Goal: Information Seeking & Learning: Understand process/instructions

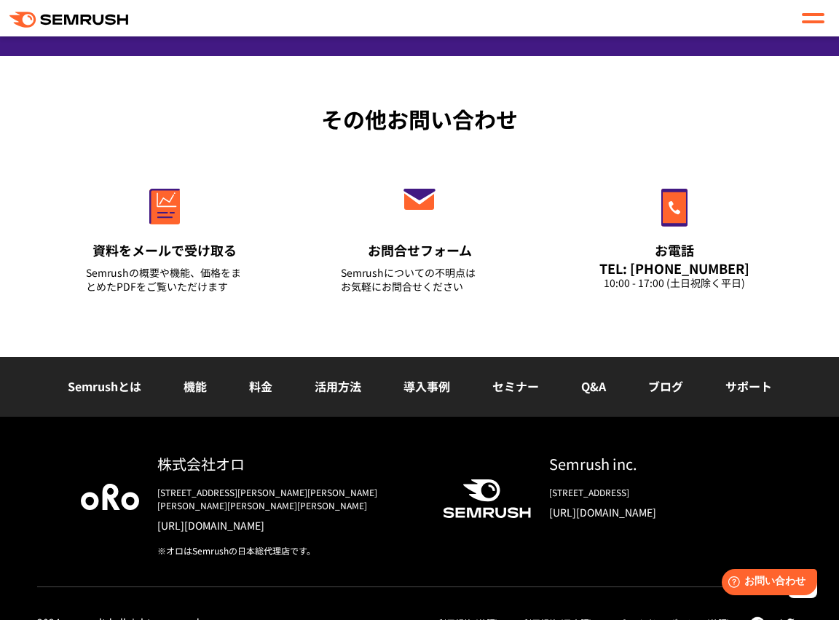
scroll to position [5615, 0]
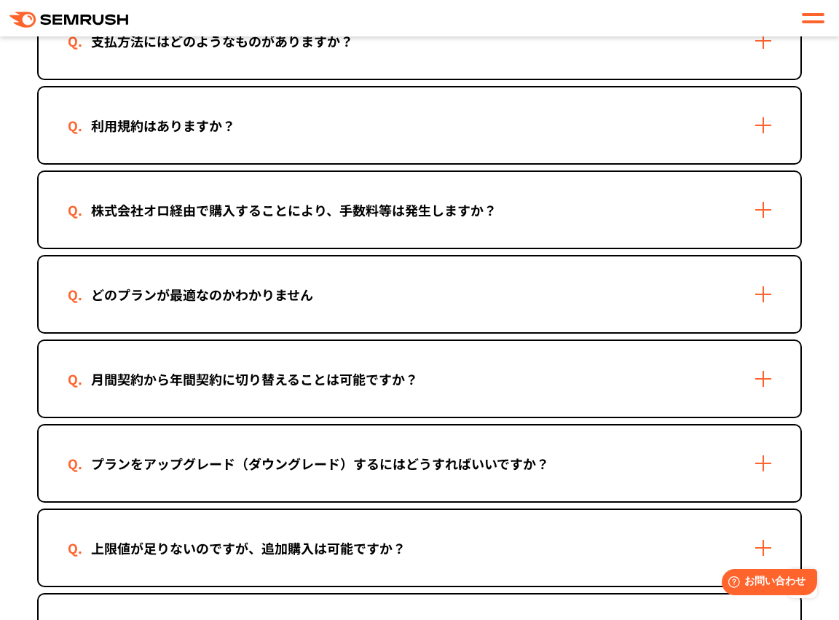
scroll to position [801, 0]
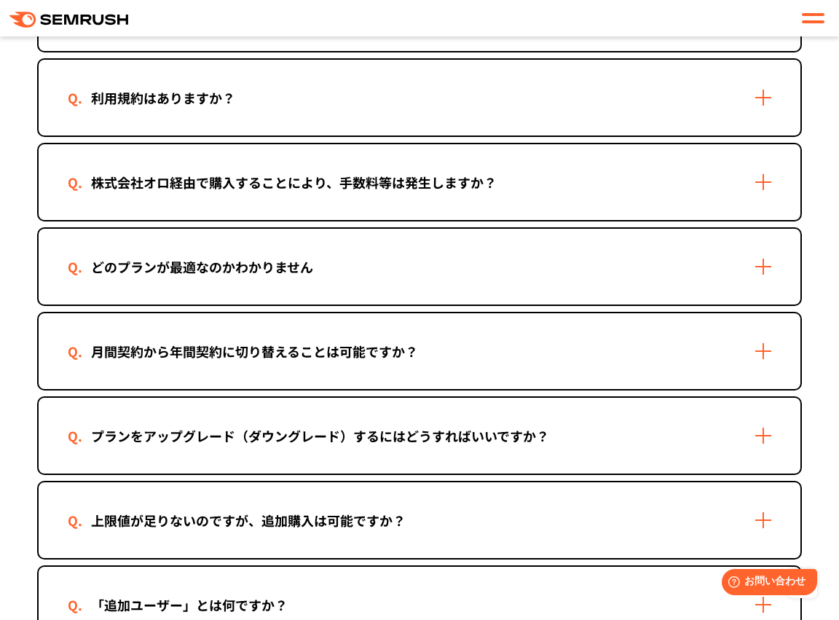
click at [375, 353] on div "月間契約から年間契約に切り替えることは可能ですか？" at bounding box center [255, 351] width 374 height 21
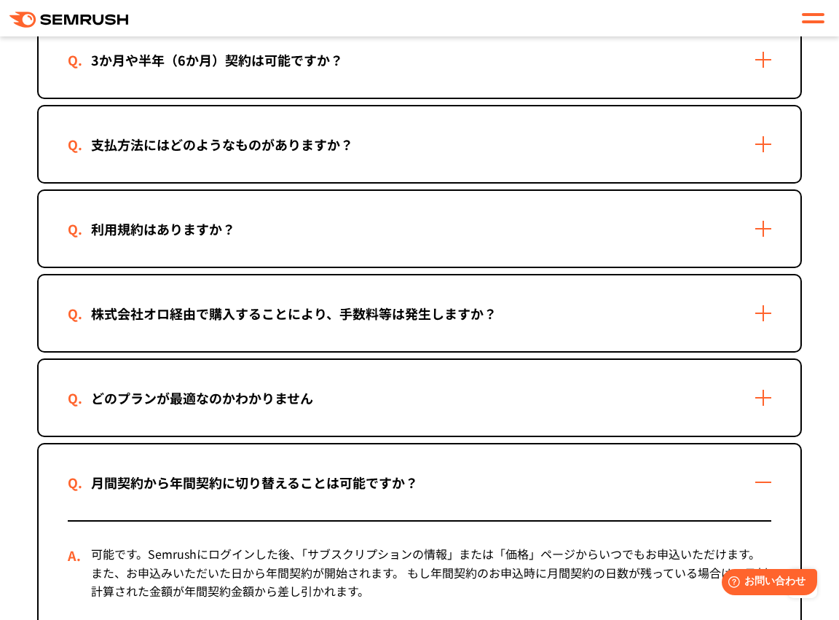
scroll to position [437, 0]
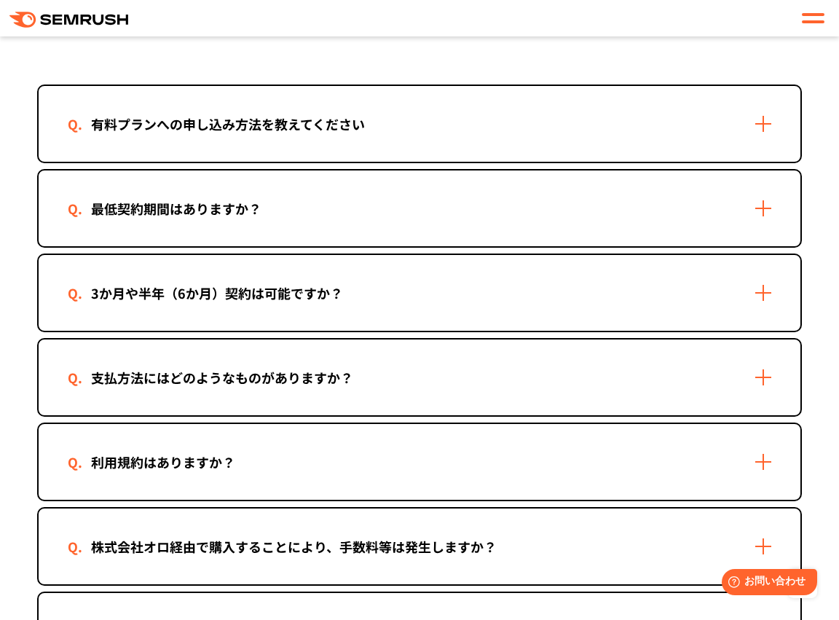
click at [347, 220] on div "最低契約期間はありますか？" at bounding box center [420, 208] width 762 height 76
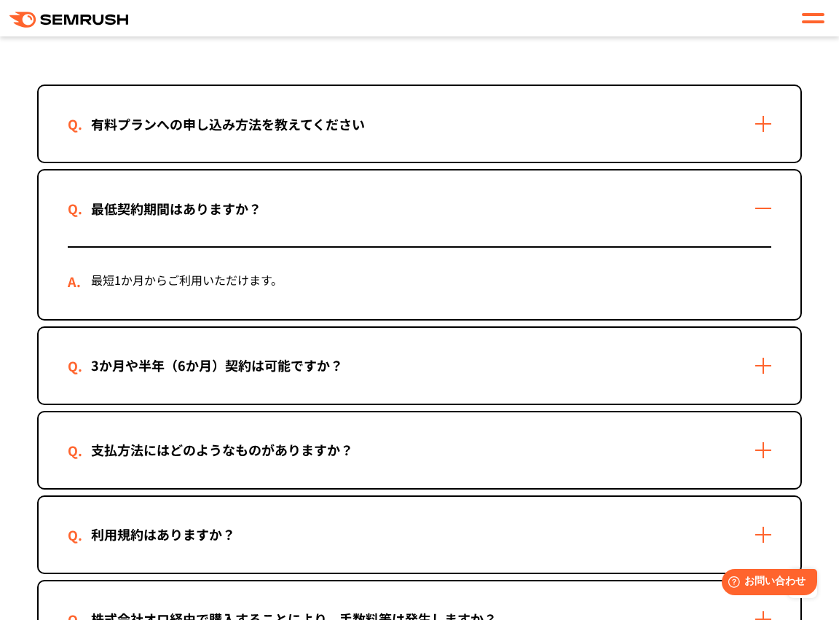
click at [347, 220] on div "最低契約期間はありますか？" at bounding box center [420, 208] width 762 height 76
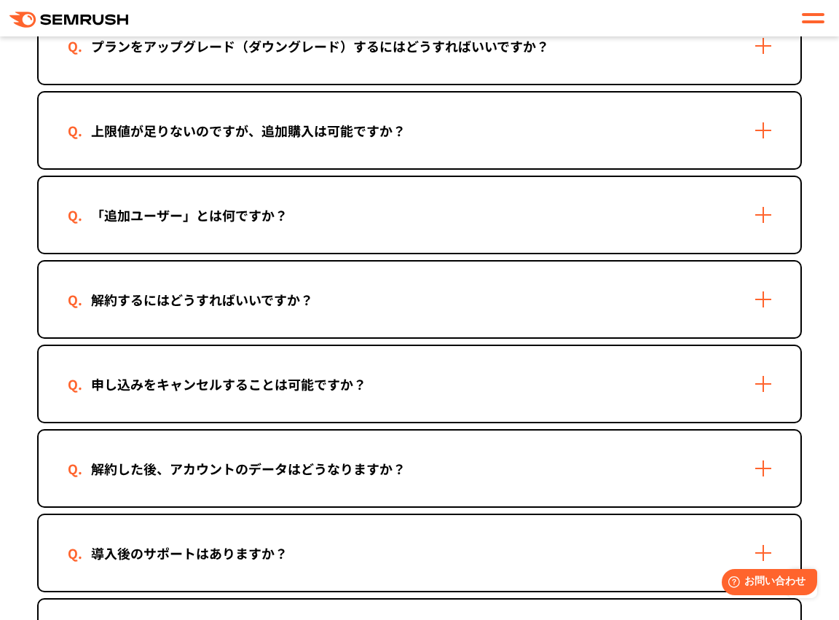
scroll to position [1311, 0]
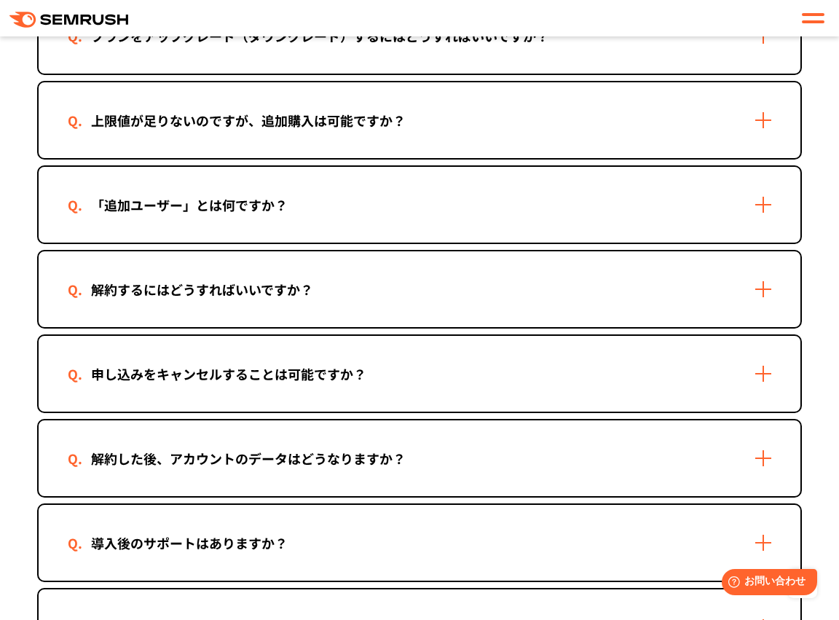
click at [335, 292] on div "解約するにはどうすればいいですか？" at bounding box center [202, 289] width 269 height 21
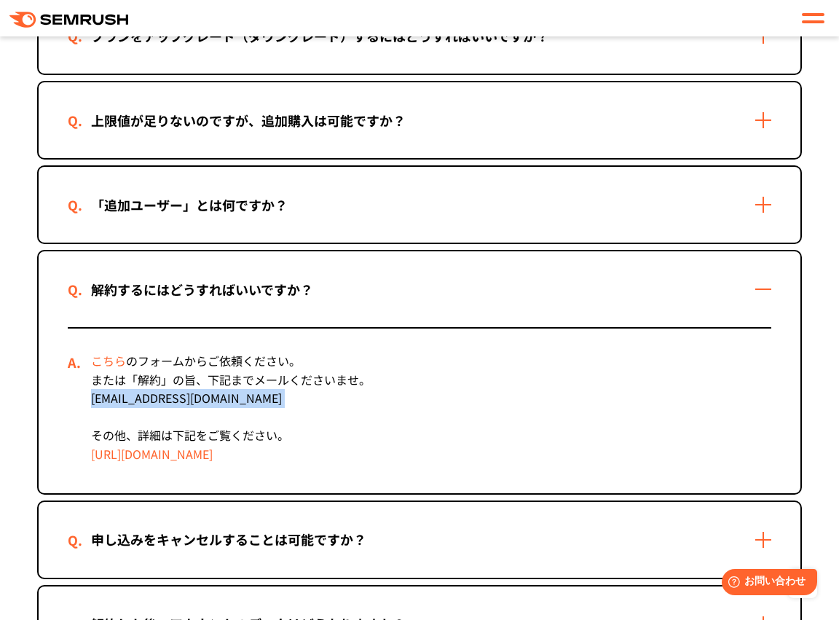
drag, startPoint x: 84, startPoint y: 401, endPoint x: 235, endPoint y: 414, distance: 152.0
click at [235, 414] on div "こちら のフォームからご依頼ください。 または「解約」の旨、下記までメールくださいませ。 [EMAIL_ADDRESS][DOMAIN_NAME] その他、詳…" at bounding box center [420, 411] width 704 height 165
copy div "[EMAIL_ADDRESS][DOMAIN_NAME]"
